Goal: Task Accomplishment & Management: Manage account settings

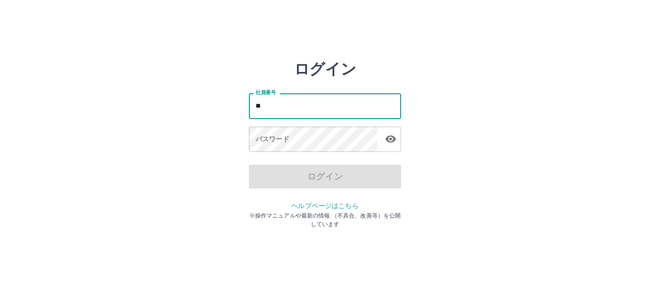
type input "*******"
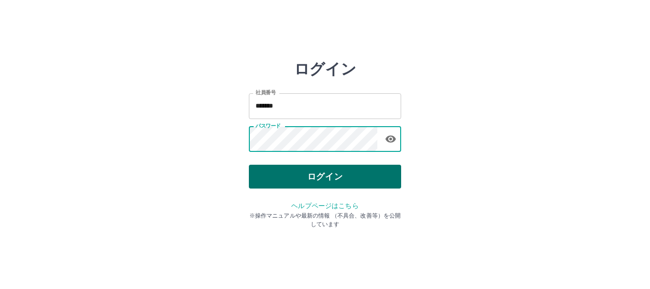
click at [288, 170] on button "ログイン" at bounding box center [325, 177] width 152 height 24
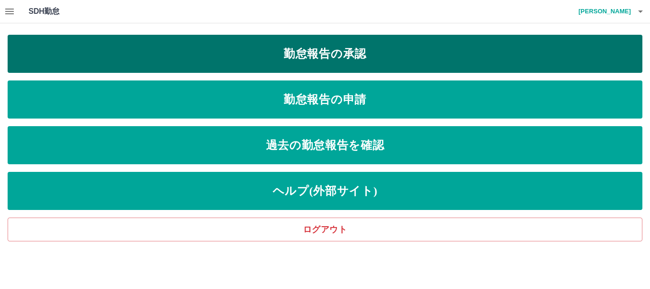
click at [307, 59] on link "勤怠報告の承認" at bounding box center [325, 54] width 635 height 38
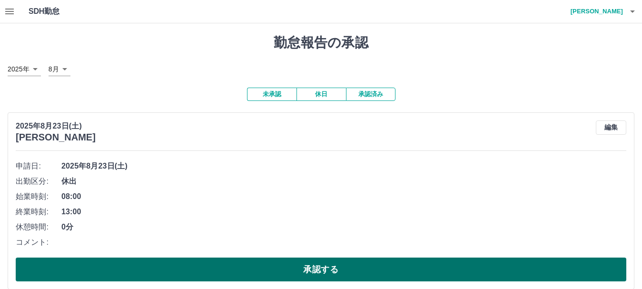
click at [215, 279] on button "承認する" at bounding box center [321, 269] width 610 height 24
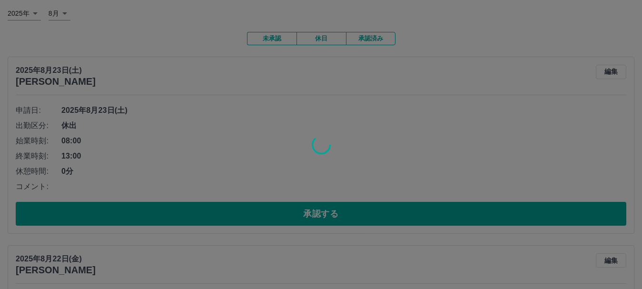
scroll to position [127, 0]
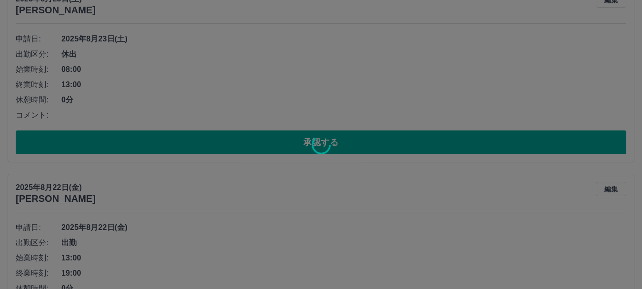
click at [222, 138] on div at bounding box center [321, 144] width 642 height 289
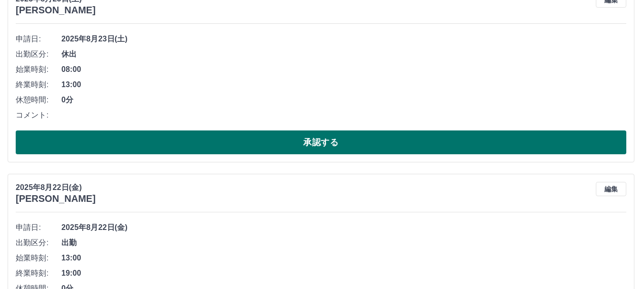
scroll to position [63, 0]
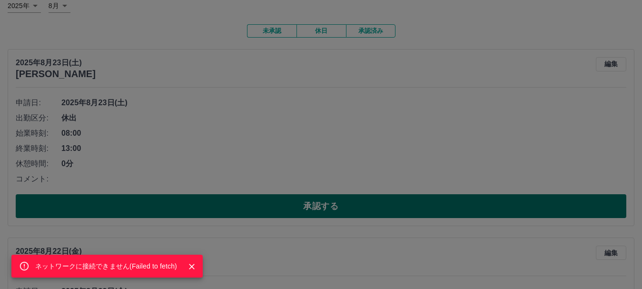
click at [216, 206] on div "ネットワークに接続できません( Failed to fetch )" at bounding box center [321, 144] width 642 height 289
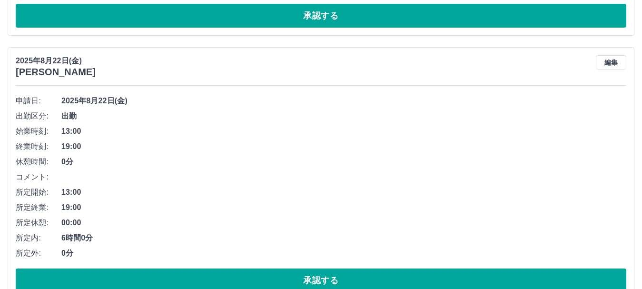
scroll to position [317, 0]
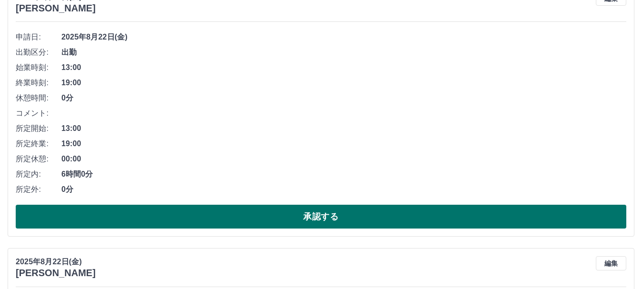
click at [218, 220] on button "承認する" at bounding box center [321, 217] width 610 height 24
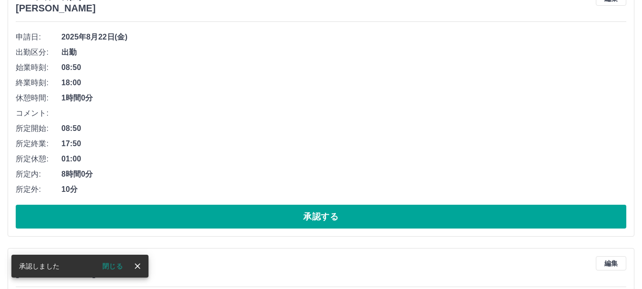
scroll to position [53, 0]
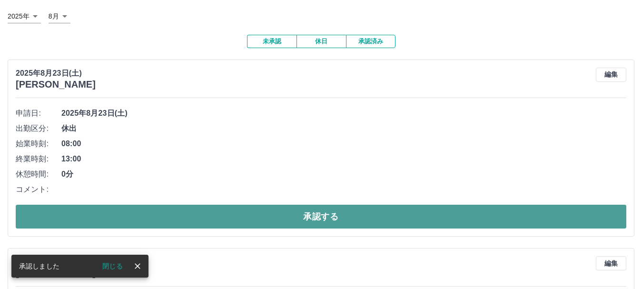
click at [208, 215] on button "承認する" at bounding box center [321, 217] width 610 height 24
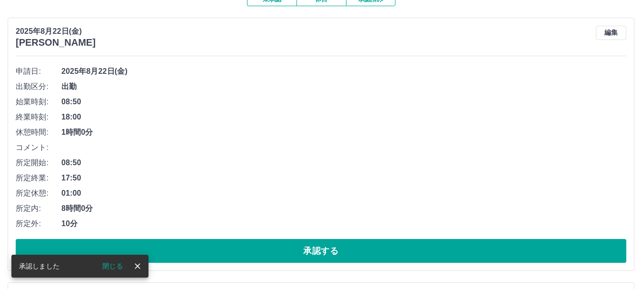
scroll to position [116, 0]
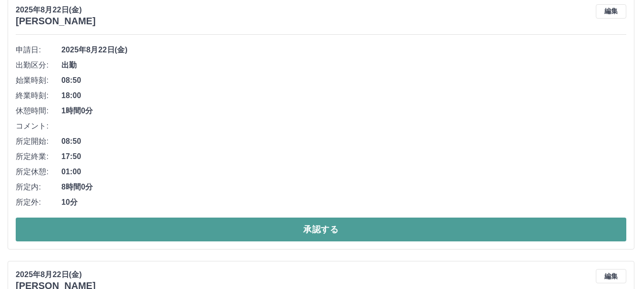
click at [186, 236] on button "承認する" at bounding box center [321, 229] width 610 height 24
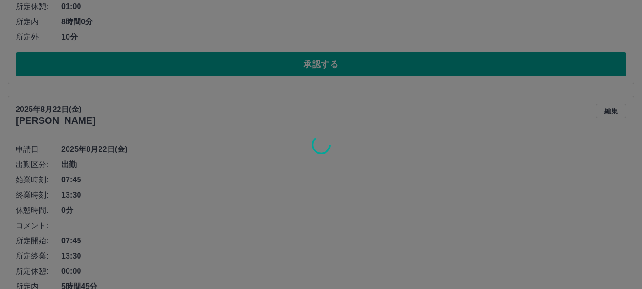
scroll to position [370, 0]
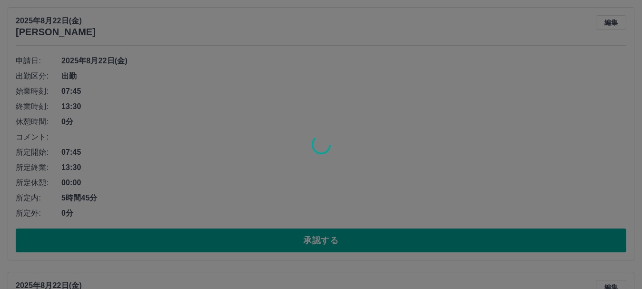
click at [126, 132] on div at bounding box center [321, 144] width 642 height 289
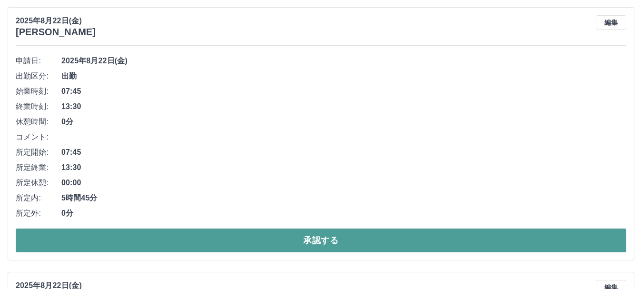
click at [249, 243] on button "承認する" at bounding box center [321, 240] width 610 height 24
click at [176, 247] on button "承認する" at bounding box center [321, 240] width 610 height 24
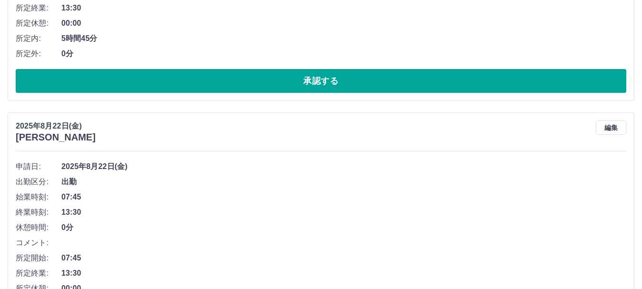
scroll to position [624, 0]
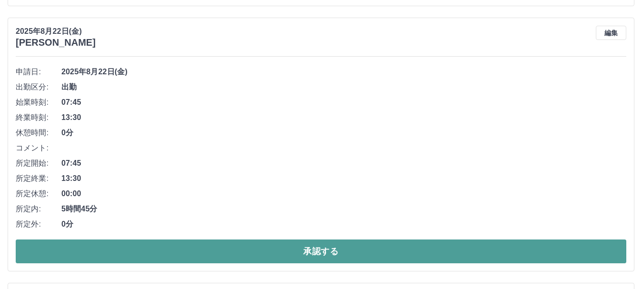
click at [265, 258] on button "承認する" at bounding box center [321, 251] width 610 height 24
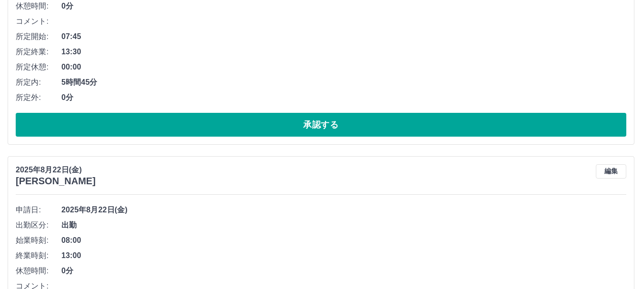
scroll to position [940, 0]
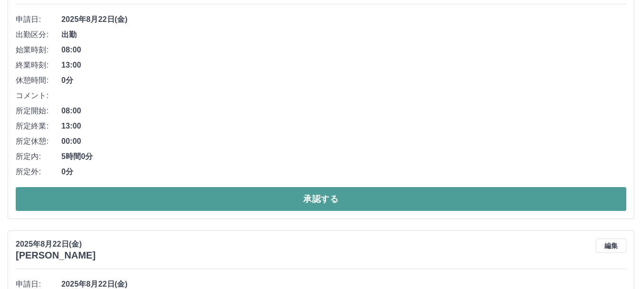
click at [282, 190] on button "承認する" at bounding box center [321, 199] width 610 height 24
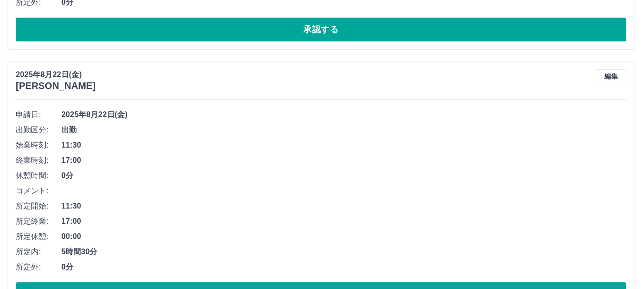
scroll to position [1131, 0]
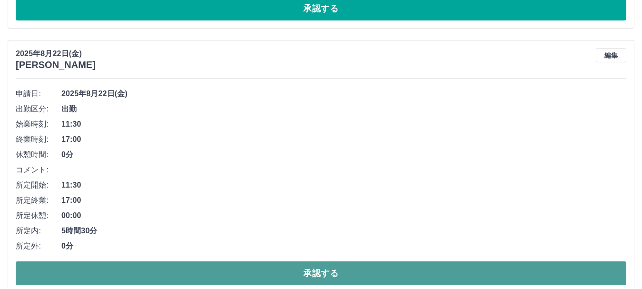
click at [287, 271] on button "承認する" at bounding box center [321, 273] width 610 height 24
drag, startPoint x: 287, startPoint y: 271, endPoint x: 289, endPoint y: 275, distance: 4.9
click at [289, 275] on button "承認する" at bounding box center [321, 273] width 610 height 24
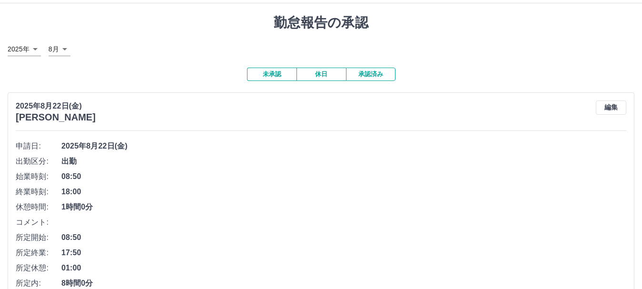
scroll to position [0, 0]
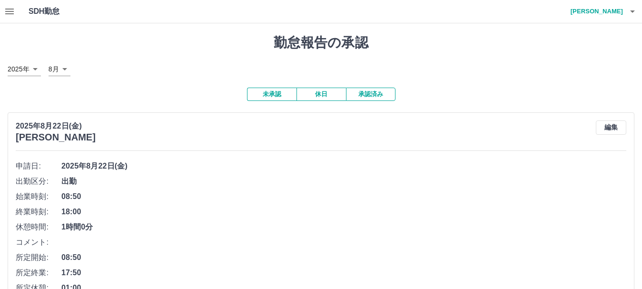
click at [10, 11] on icon "button" at bounding box center [9, 12] width 9 height 6
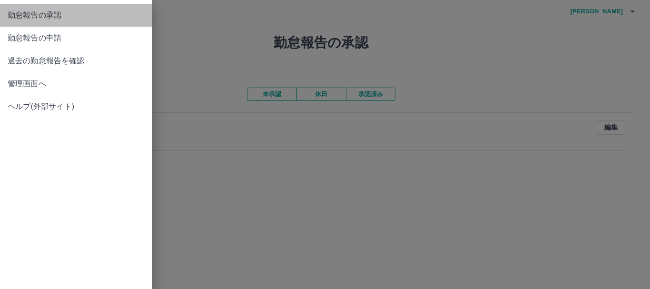
click at [50, 14] on span "勤怠報告の承認" at bounding box center [76, 15] width 137 height 11
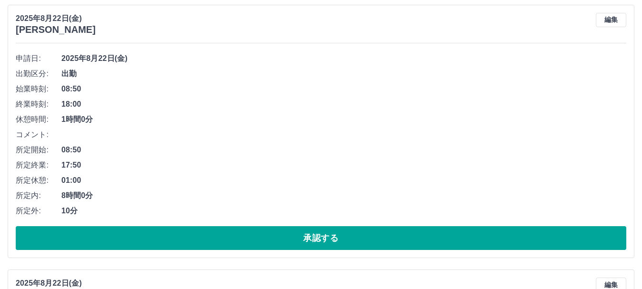
scroll to position [190, 0]
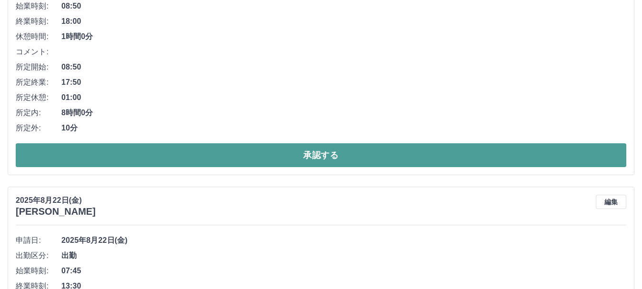
click at [237, 154] on button "承認する" at bounding box center [321, 155] width 610 height 24
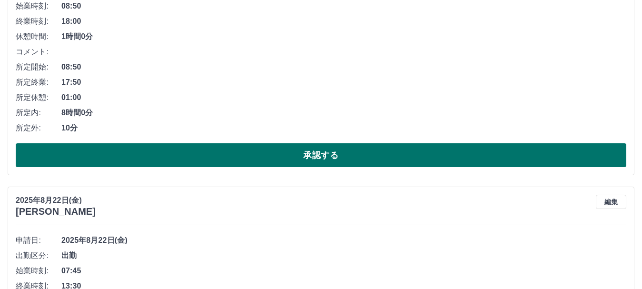
click at [237, 154] on button "承認する" at bounding box center [321, 155] width 610 height 24
click at [254, 152] on button "承認する" at bounding box center [321, 155] width 610 height 24
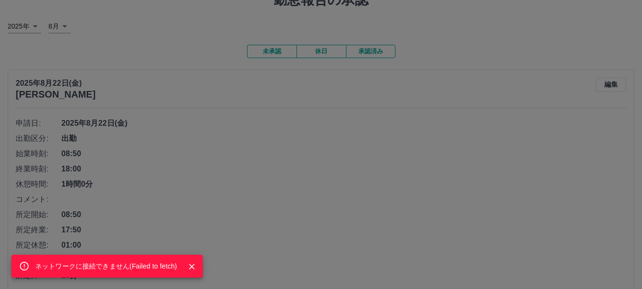
scroll to position [254, 0]
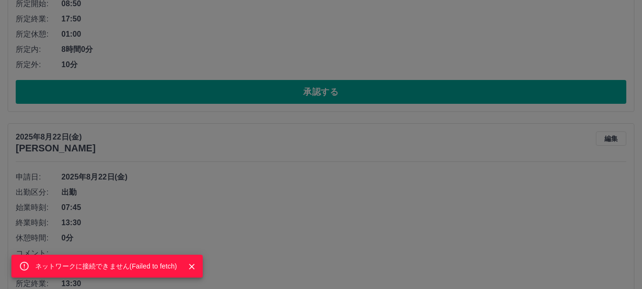
click at [263, 91] on div "ネットワークに接続できません( Failed to fetch )" at bounding box center [321, 144] width 642 height 289
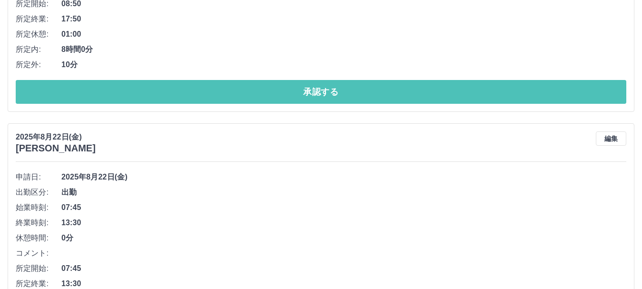
click at [263, 91] on button "承認する" at bounding box center [321, 92] width 610 height 24
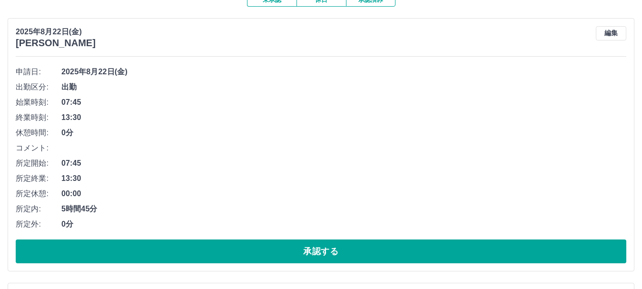
scroll to position [127, 0]
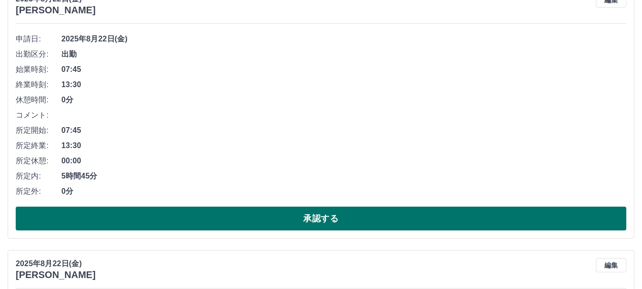
click at [223, 216] on button "承認する" at bounding box center [321, 218] width 610 height 24
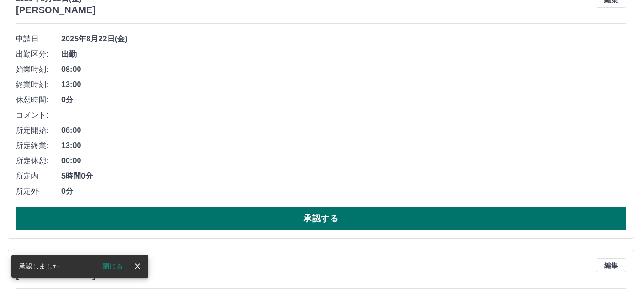
click at [235, 211] on button "承認する" at bounding box center [321, 218] width 610 height 24
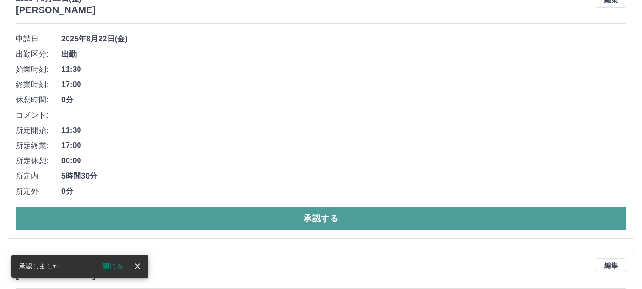
click at [225, 219] on button "承認する" at bounding box center [321, 218] width 610 height 24
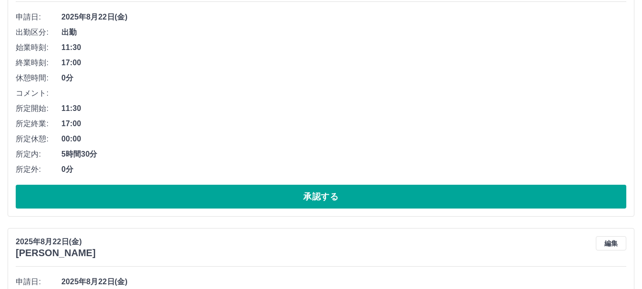
scroll to position [179, 0]
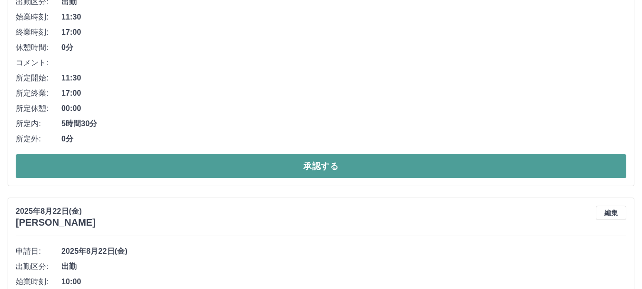
click at [232, 166] on button "承認する" at bounding box center [321, 166] width 610 height 24
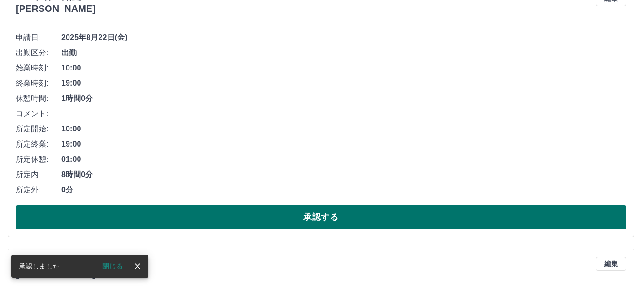
scroll to position [232, 0]
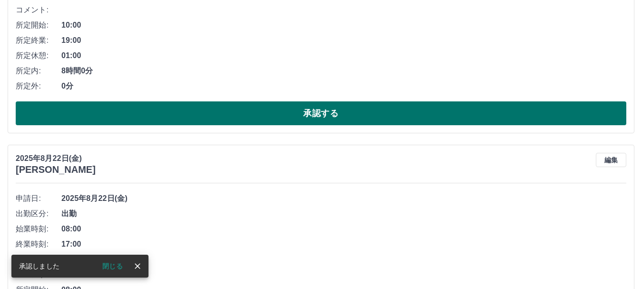
click at [214, 119] on button "承認する" at bounding box center [321, 113] width 610 height 24
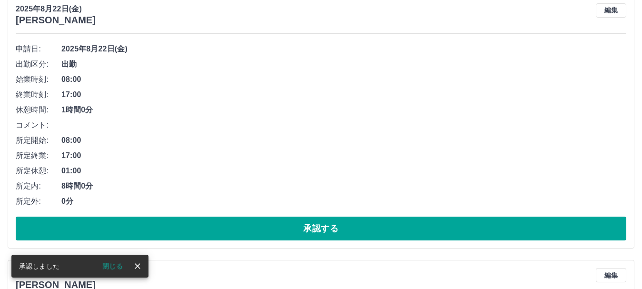
scroll to position [127, 0]
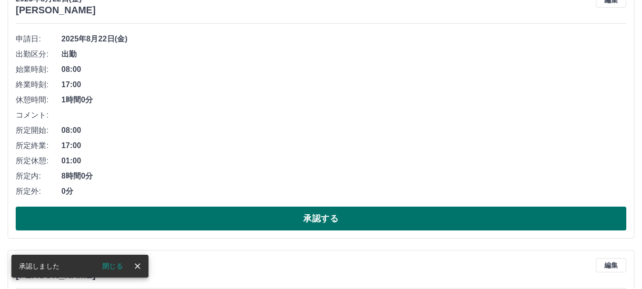
click at [236, 223] on button "承認する" at bounding box center [321, 218] width 610 height 24
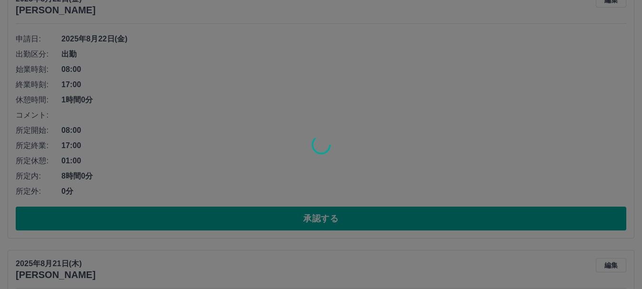
click at [197, 109] on div at bounding box center [321, 144] width 642 height 289
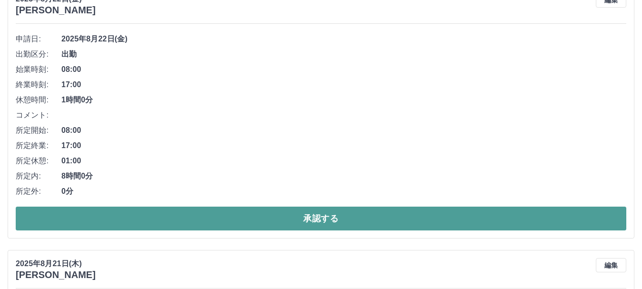
click at [213, 213] on button "承認する" at bounding box center [321, 218] width 610 height 24
click at [200, 216] on button "承認する" at bounding box center [321, 218] width 610 height 24
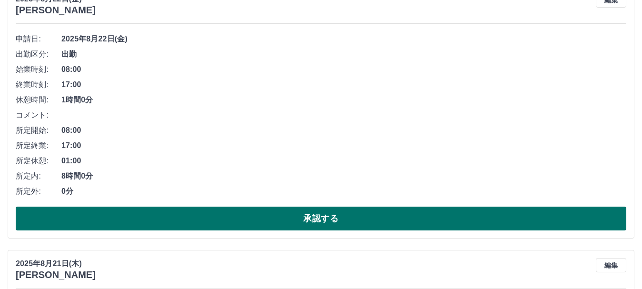
click at [200, 216] on button "承認する" at bounding box center [321, 218] width 610 height 24
click at [198, 217] on button "承認する" at bounding box center [321, 218] width 610 height 24
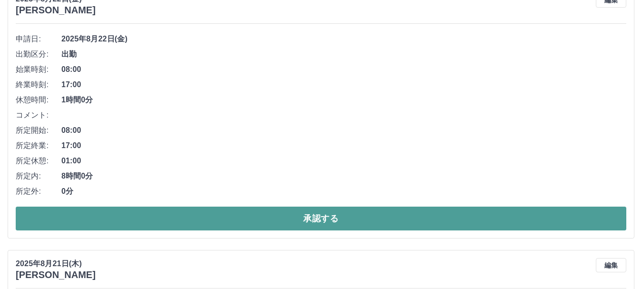
click at [198, 217] on button "承認する" at bounding box center [321, 218] width 610 height 24
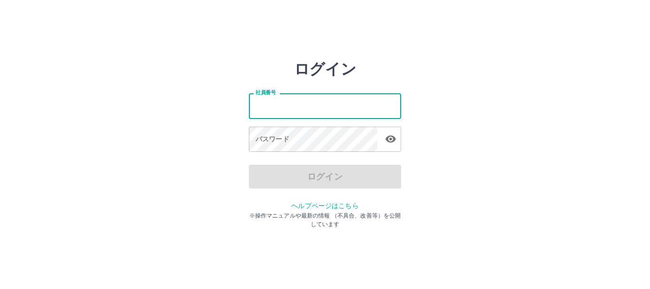
click at [279, 104] on input "社員番号" at bounding box center [325, 105] width 152 height 25
type input "*******"
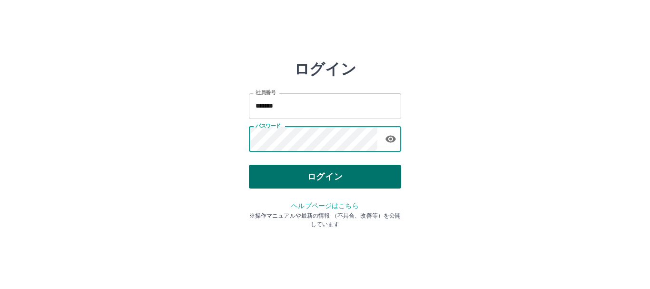
click at [298, 178] on button "ログイン" at bounding box center [325, 177] width 152 height 24
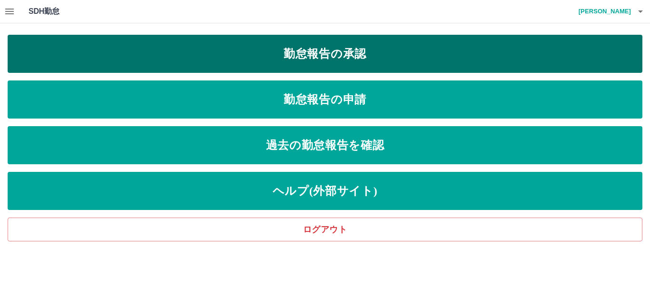
click at [322, 61] on link "勤怠報告の承認" at bounding box center [325, 54] width 635 height 38
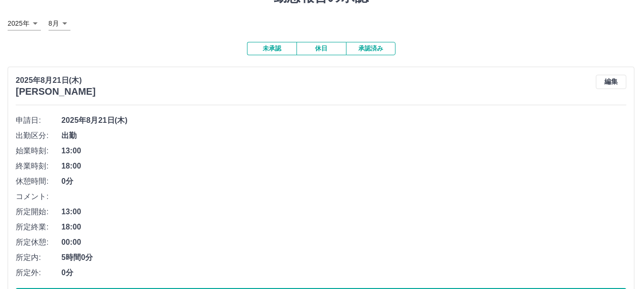
scroll to position [127, 0]
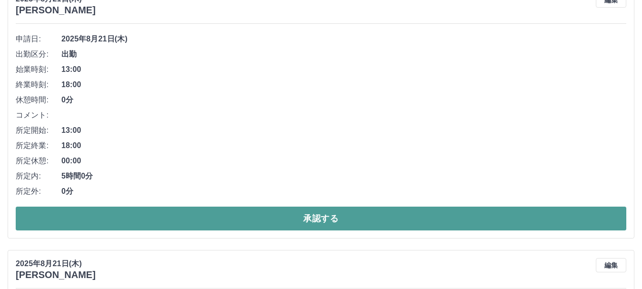
click at [209, 221] on button "承認する" at bounding box center [321, 218] width 610 height 24
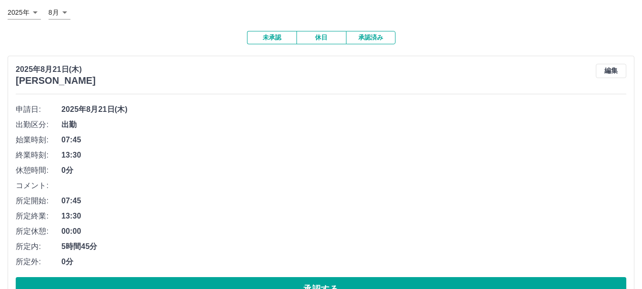
scroll to position [190, 0]
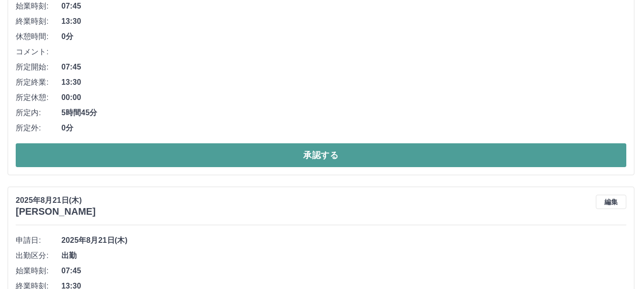
click at [230, 161] on button "承認する" at bounding box center [321, 155] width 610 height 24
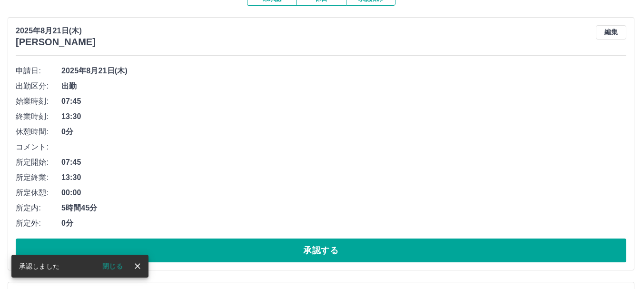
scroll to position [127, 0]
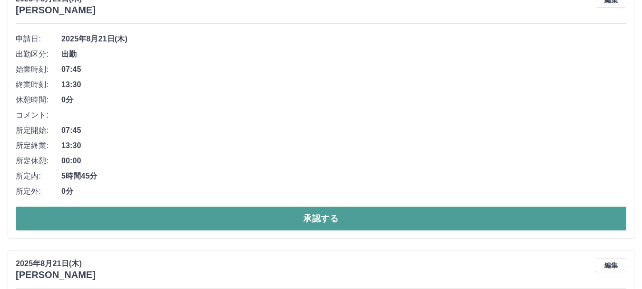
click at [246, 218] on button "承認する" at bounding box center [321, 218] width 610 height 24
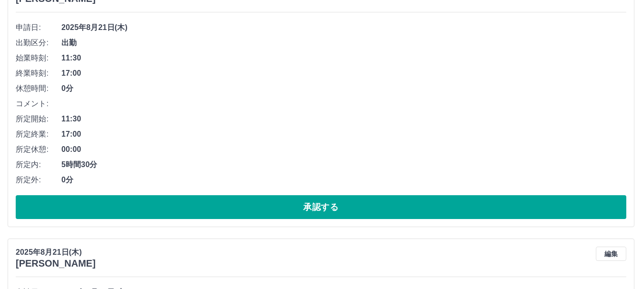
scroll to position [190, 0]
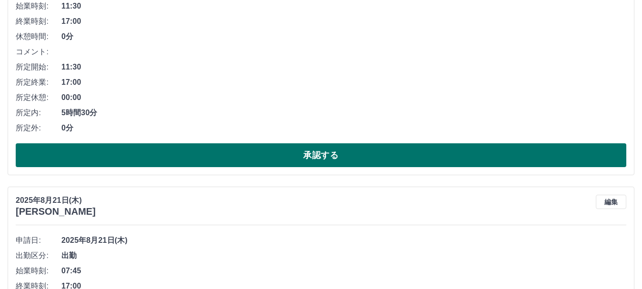
click at [244, 154] on button "承認する" at bounding box center [321, 155] width 610 height 24
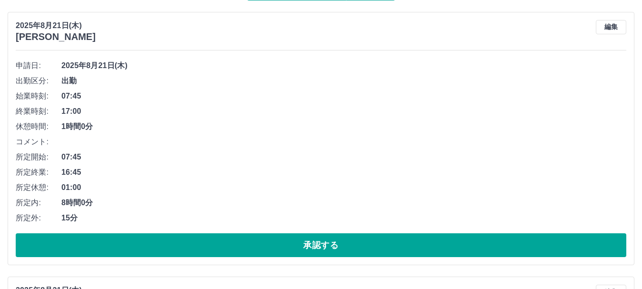
scroll to position [127, 0]
